Goal: Check status: Verify the current state of an ongoing process or item

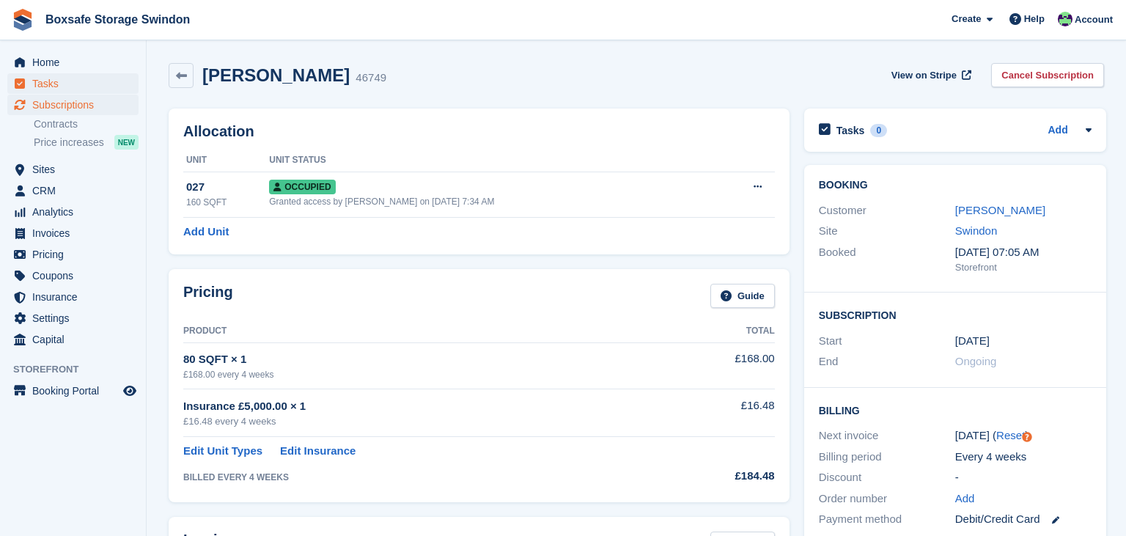
scroll to position [803, 0]
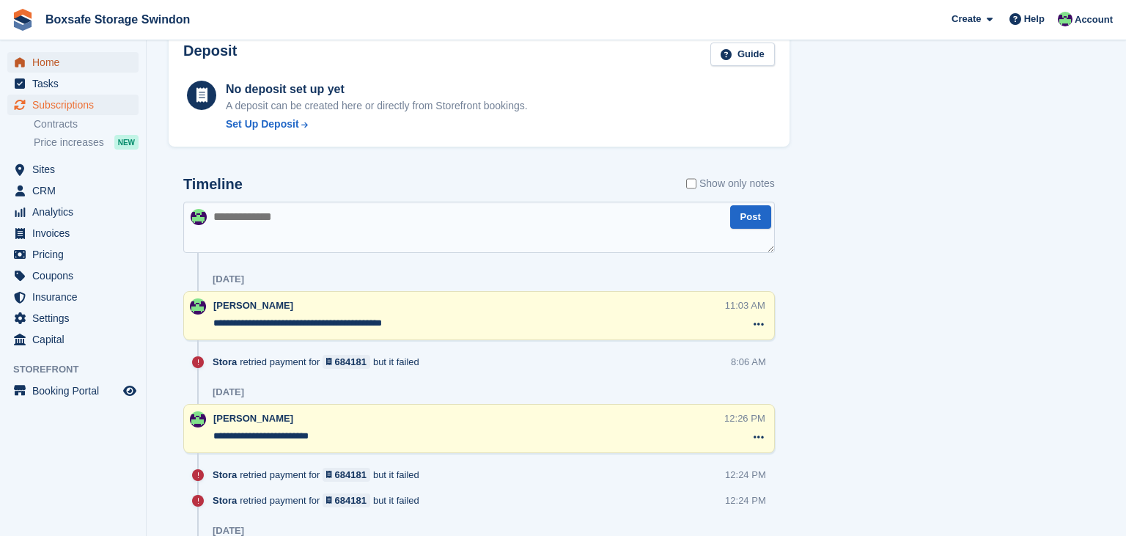
click at [87, 62] on span "Home" at bounding box center [76, 62] width 88 height 21
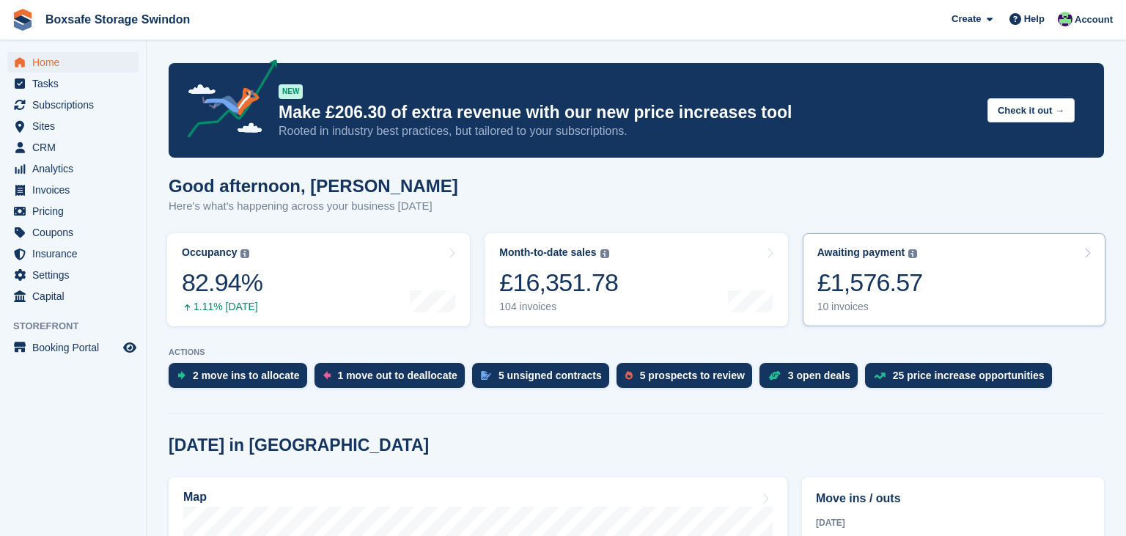
click at [901, 262] on div "Awaiting payment The total outstanding balance on all open invoices. £1,576.57 …" at bounding box center [870, 279] width 106 height 67
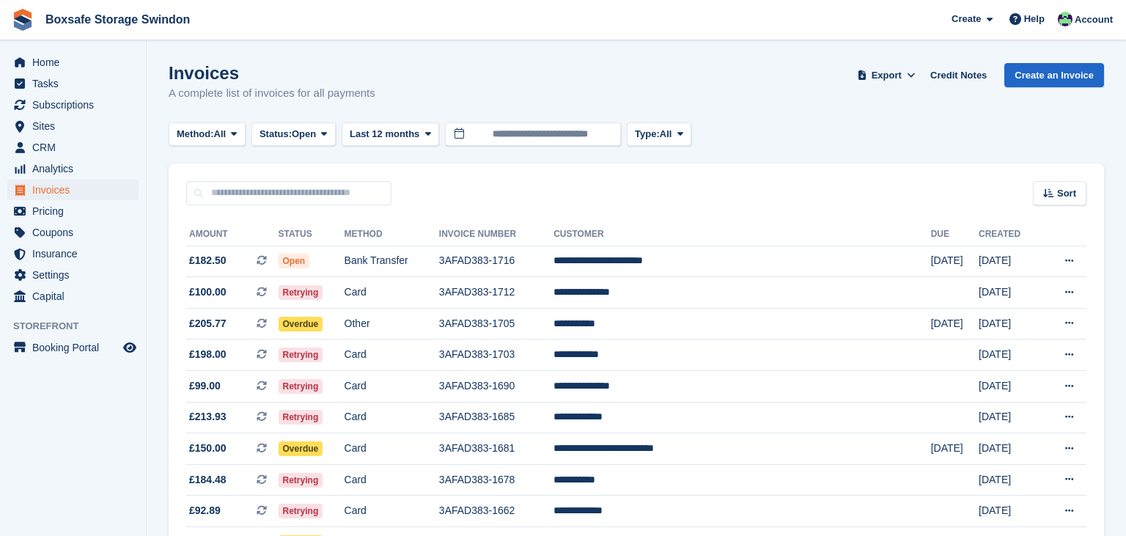
click at [75, 51] on div "Home Tasks Subscriptions Subscriptions Subscriptions Contracts Price increases …" at bounding box center [73, 176] width 146 height 261
click at [78, 58] on span "Home" at bounding box center [76, 62] width 88 height 21
click at [758, 387] on td "**********" at bounding box center [741, 387] width 377 height 32
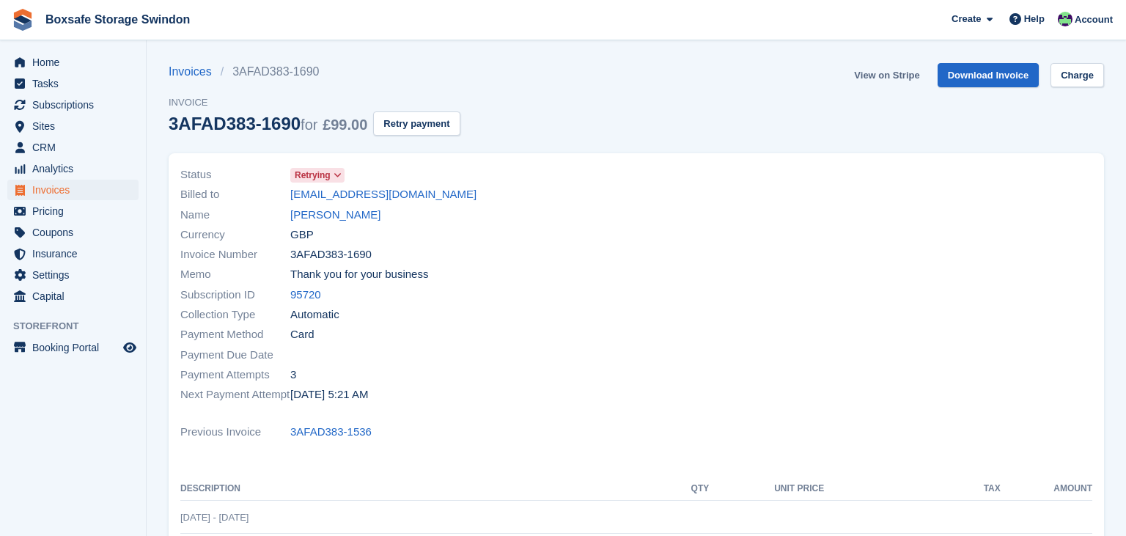
click at [897, 80] on link "View on Stripe" at bounding box center [886, 75] width 77 height 24
click at [353, 215] on link "[PERSON_NAME]" at bounding box center [335, 215] width 90 height 17
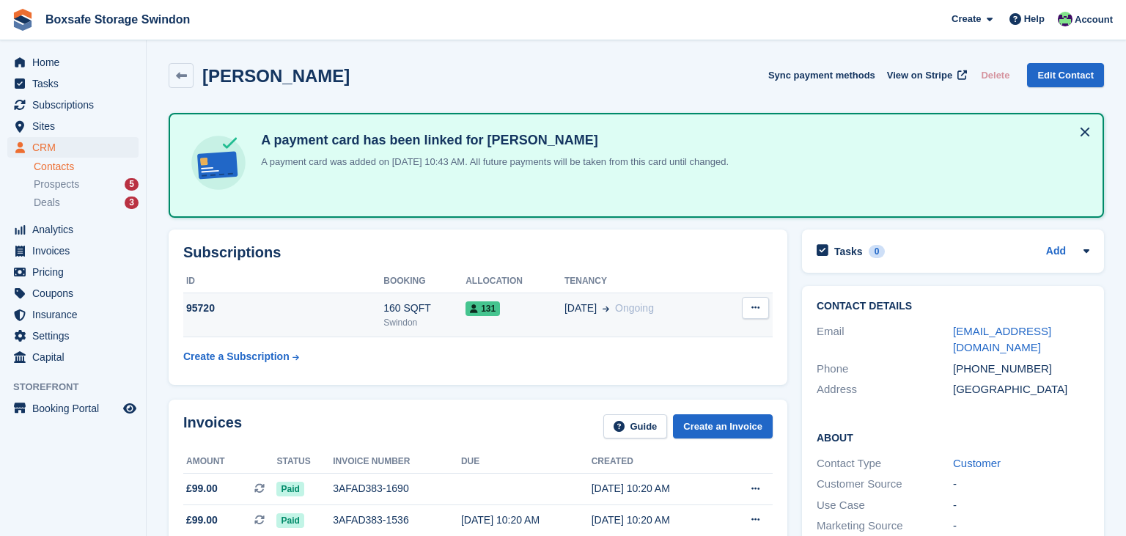
click at [391, 330] on td "160 SQFT Swindon" at bounding box center [424, 314] width 82 height 45
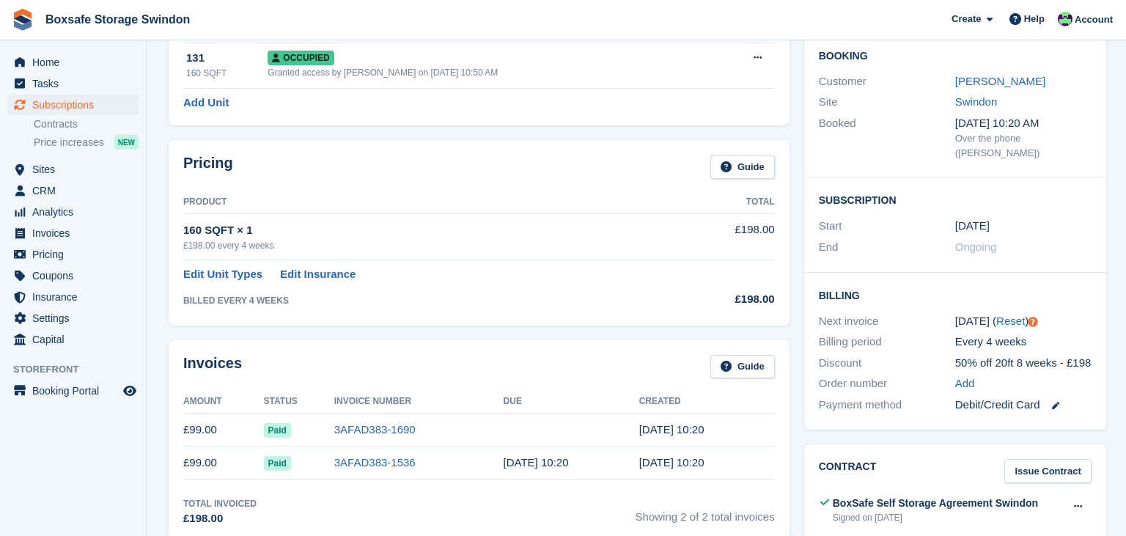
scroll to position [117, 0]
